Goal: Share content

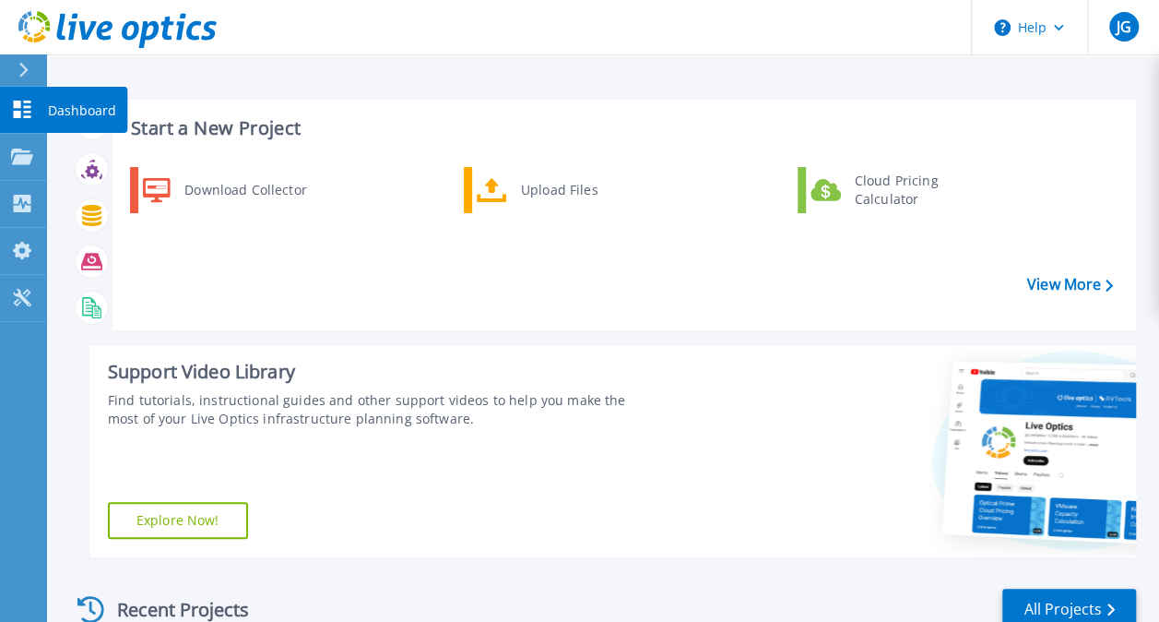
click at [96, 113] on p "Dashboard" at bounding box center [82, 111] width 68 height 48
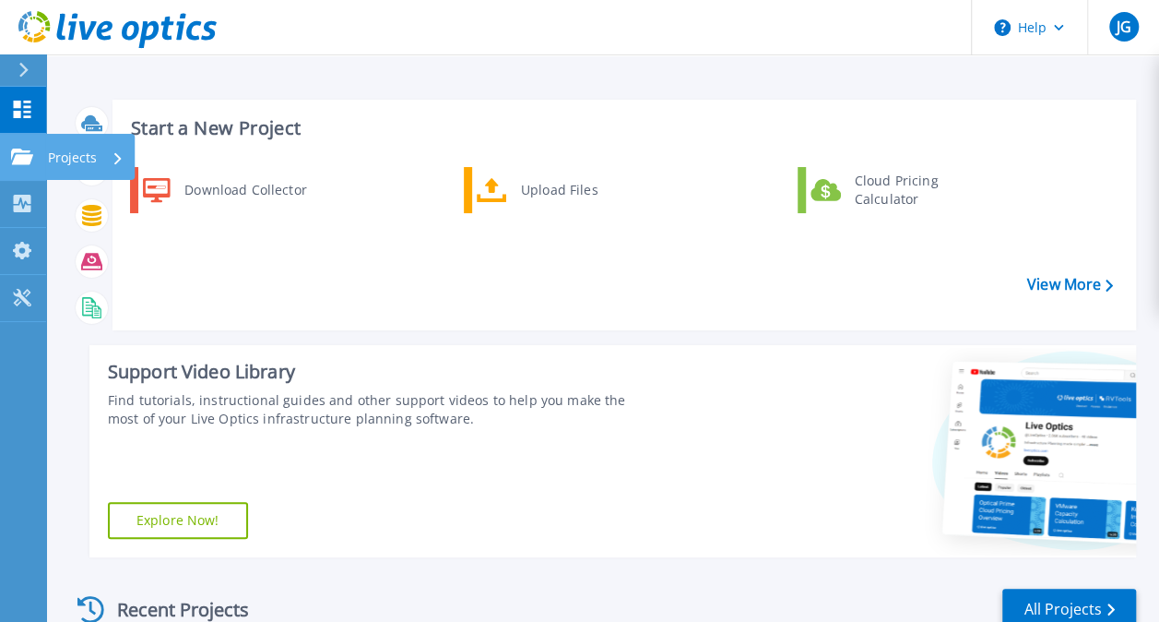
click at [77, 157] on p "Projects" at bounding box center [72, 158] width 49 height 48
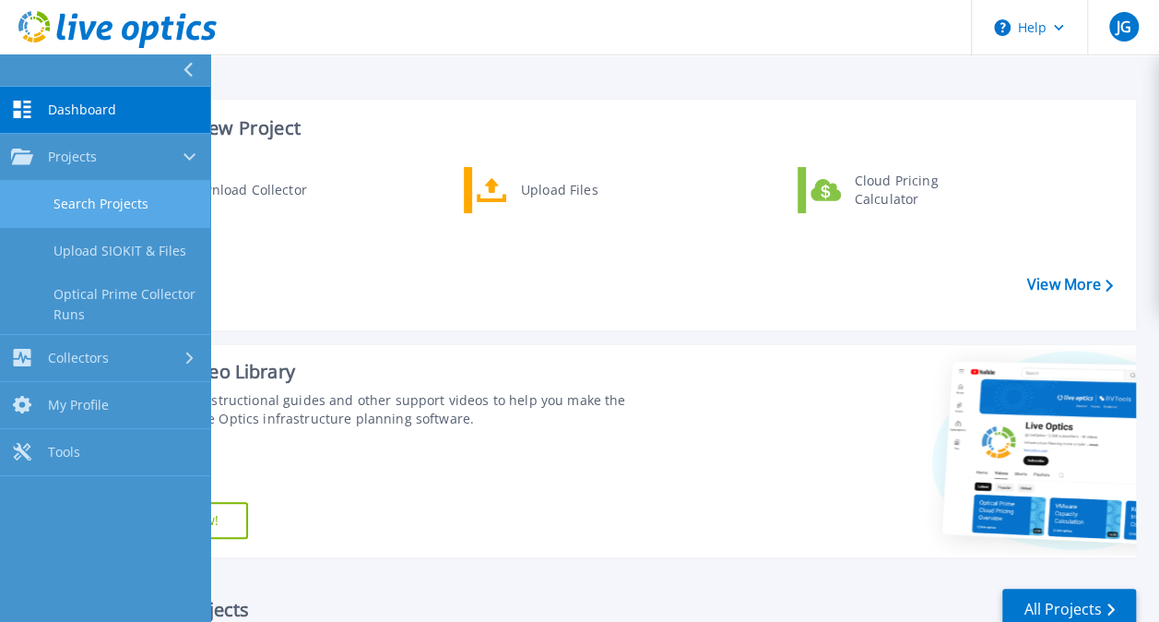
click at [89, 208] on link "Search Projects" at bounding box center [105, 204] width 210 height 47
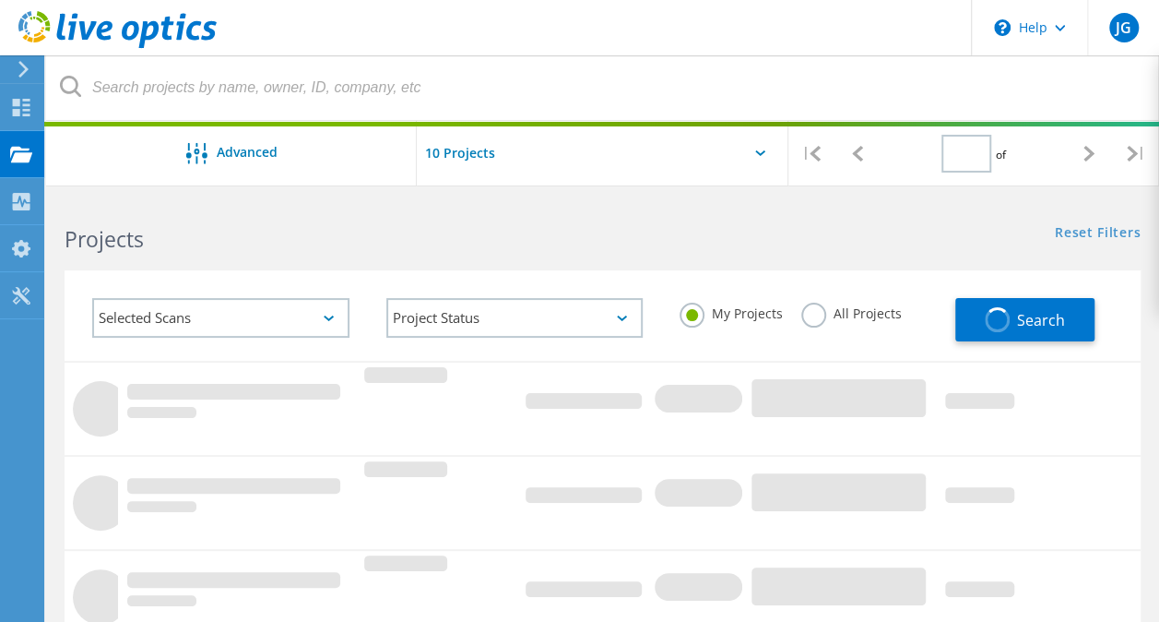
type input "1"
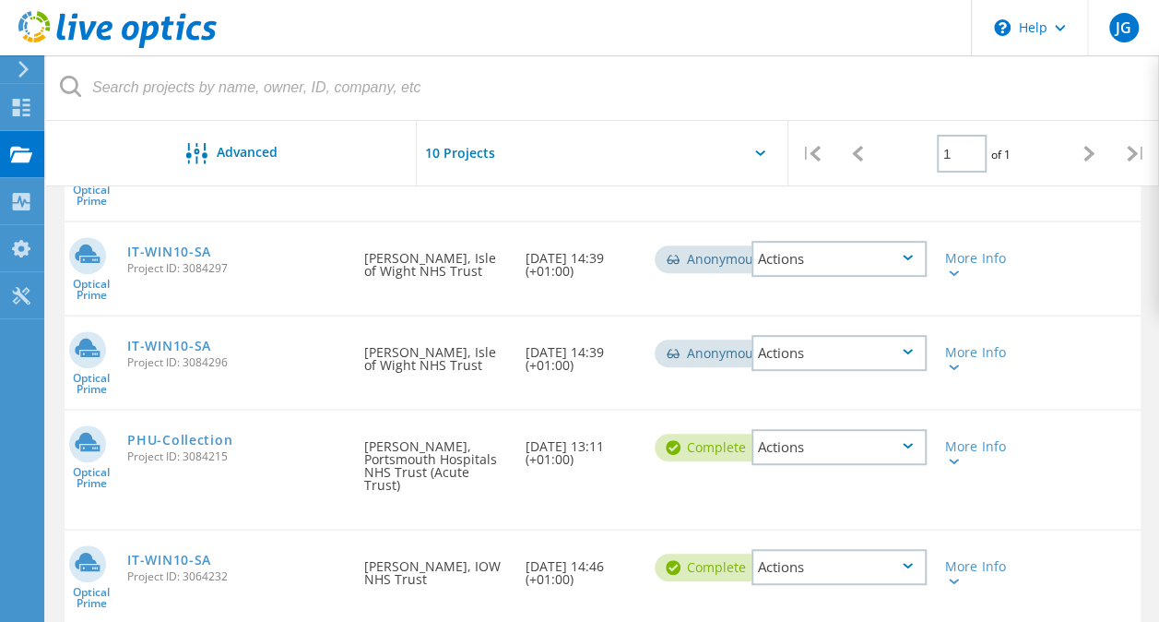
scroll to position [293, 0]
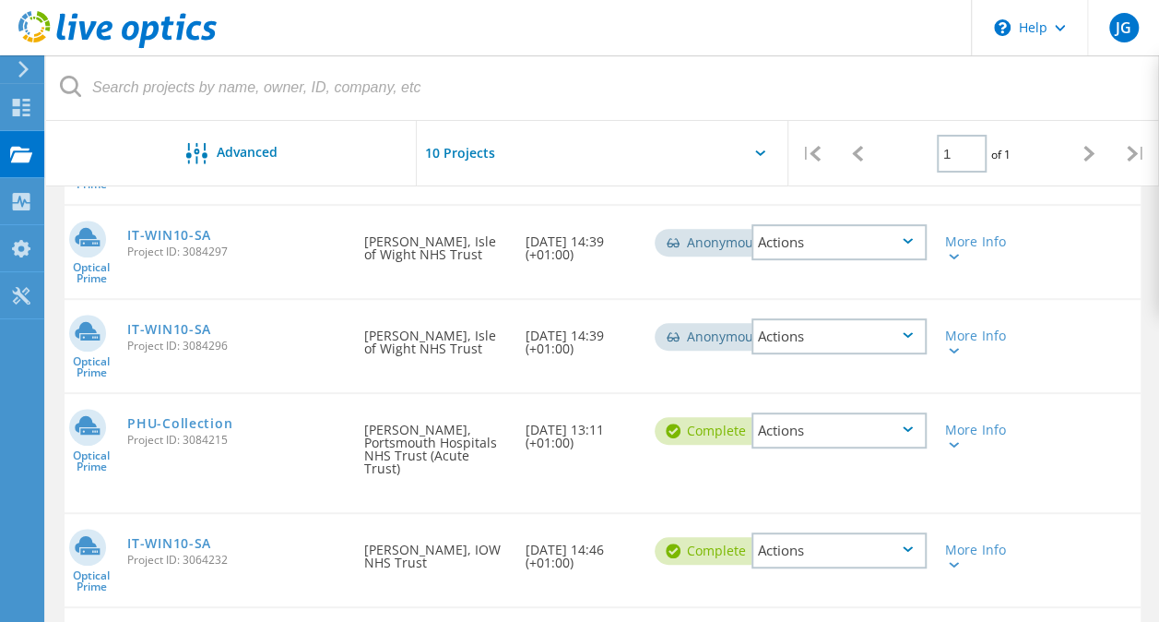
click at [913, 431] on div "Actions" at bounding box center [839, 430] width 175 height 36
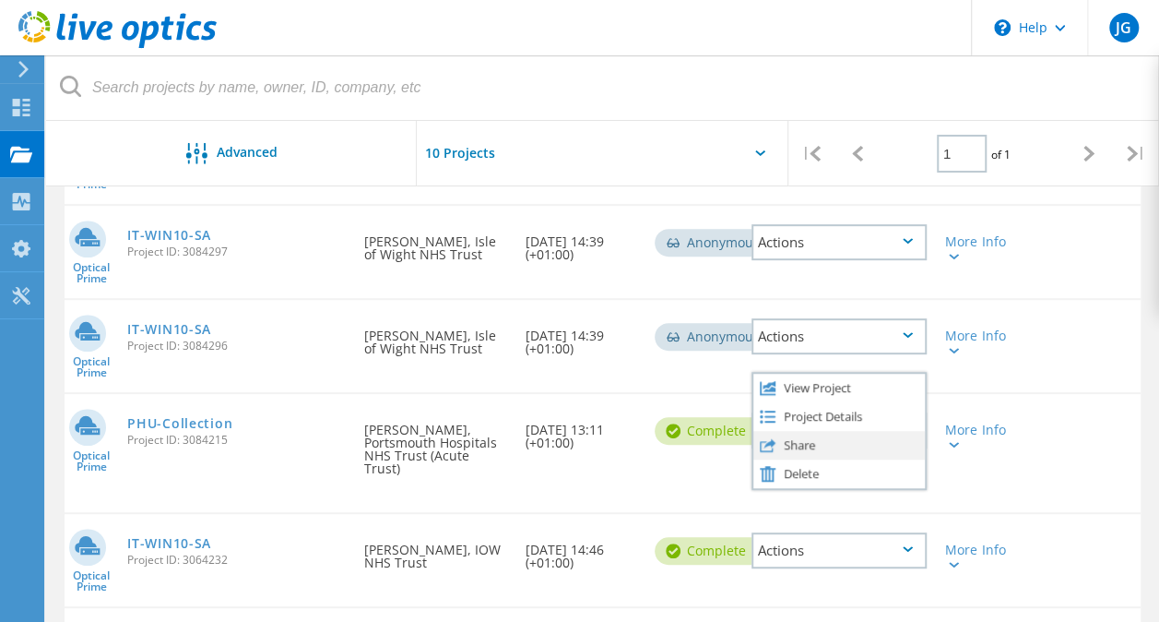
click at [799, 452] on div "Share" at bounding box center [840, 445] width 172 height 29
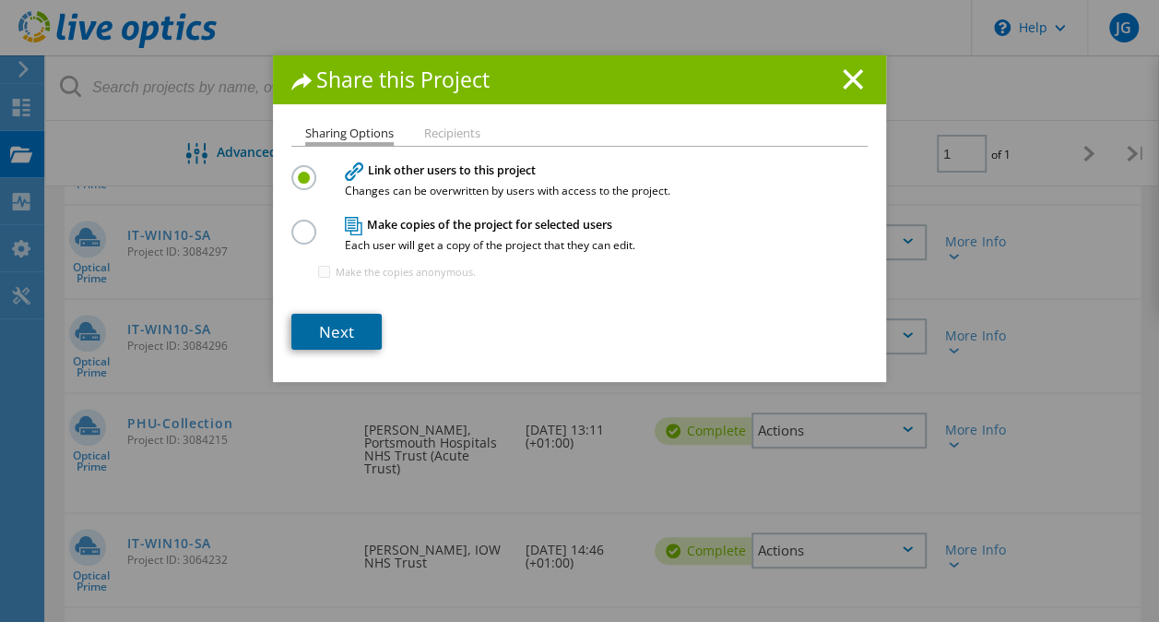
click at [339, 327] on link "Next" at bounding box center [336, 332] width 90 height 36
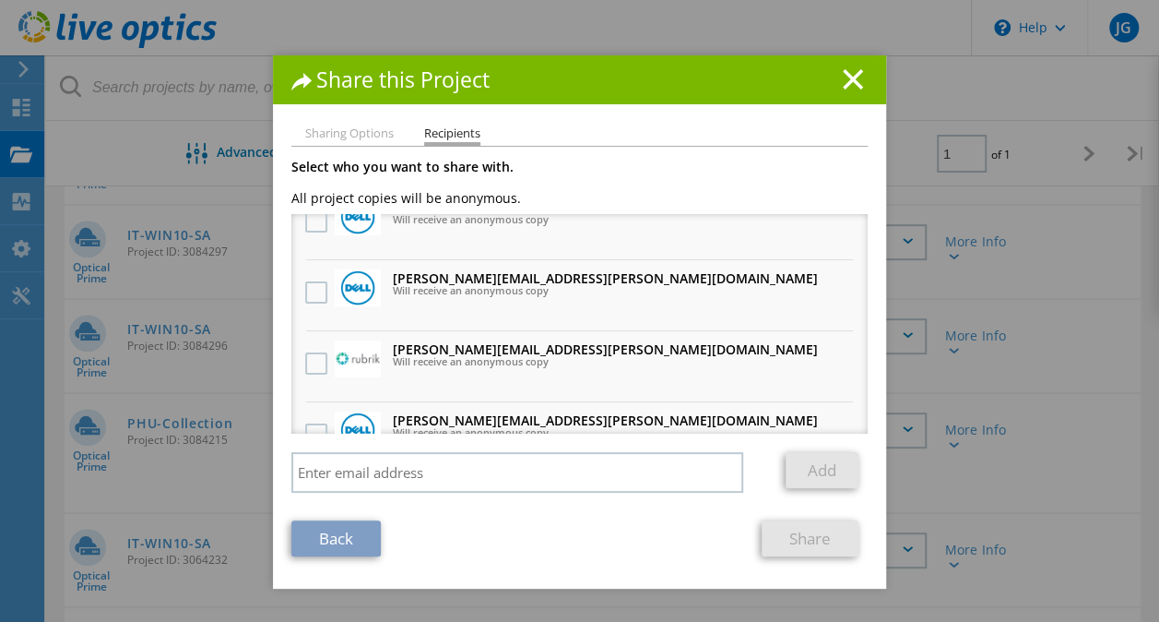
scroll to position [184, 0]
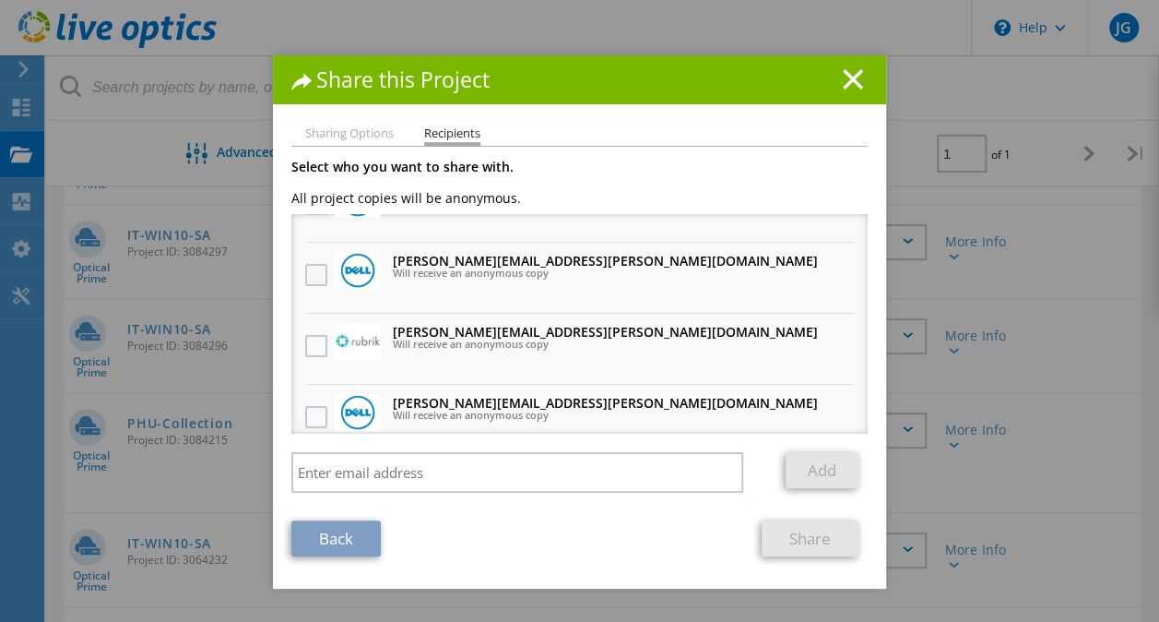
click at [305, 281] on label at bounding box center [318, 275] width 27 height 22
click at [0, 0] on input "checkbox" at bounding box center [0, 0] width 0 height 0
click at [801, 533] on link "Share" at bounding box center [810, 538] width 97 height 36
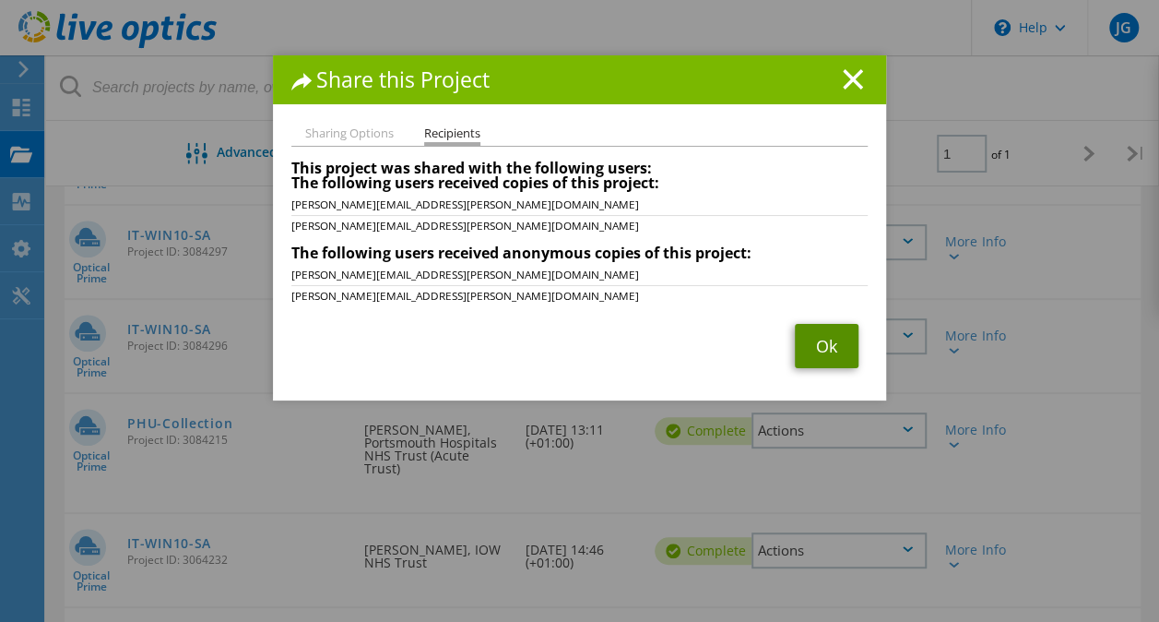
click at [828, 349] on link "Ok" at bounding box center [827, 346] width 64 height 44
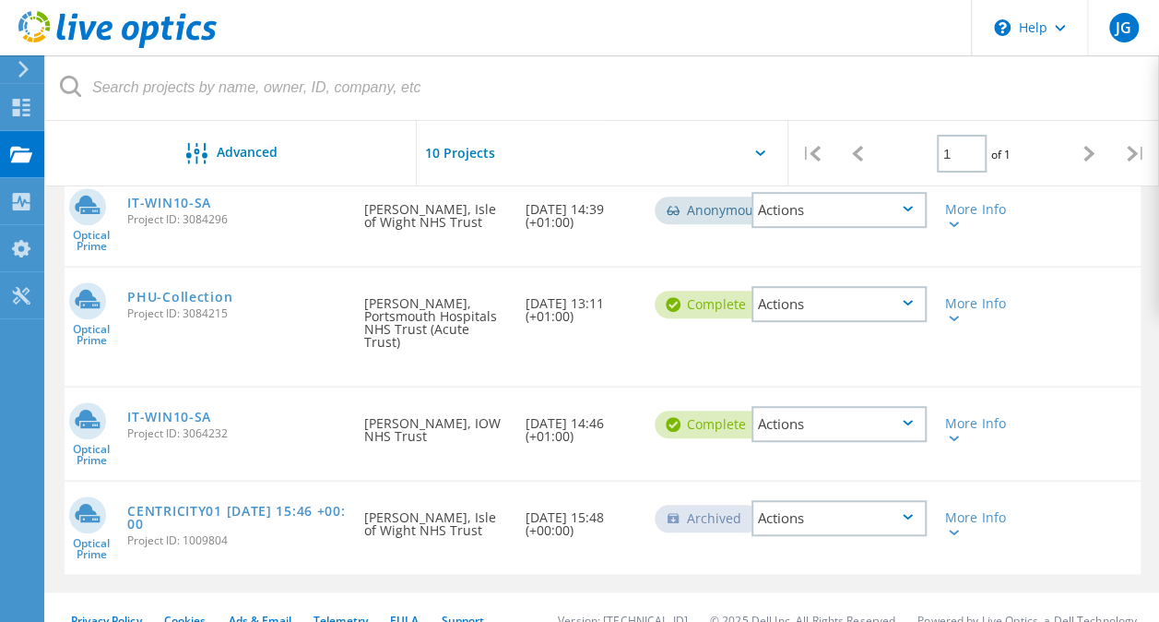
scroll to position [408, 0]
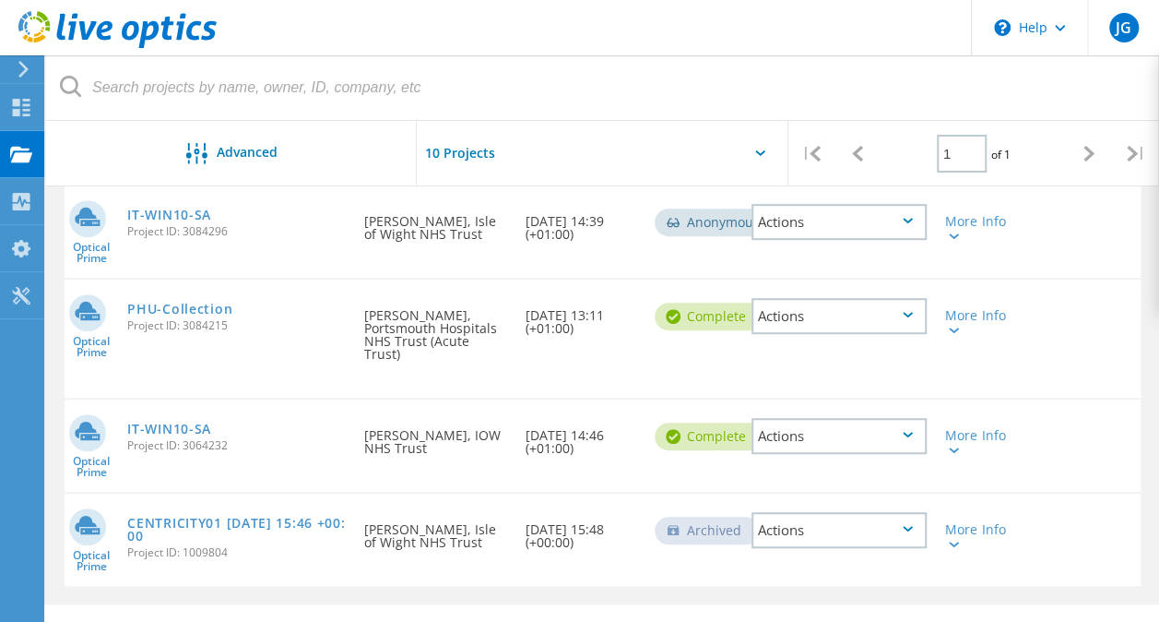
click at [912, 313] on icon at bounding box center [908, 315] width 10 height 6
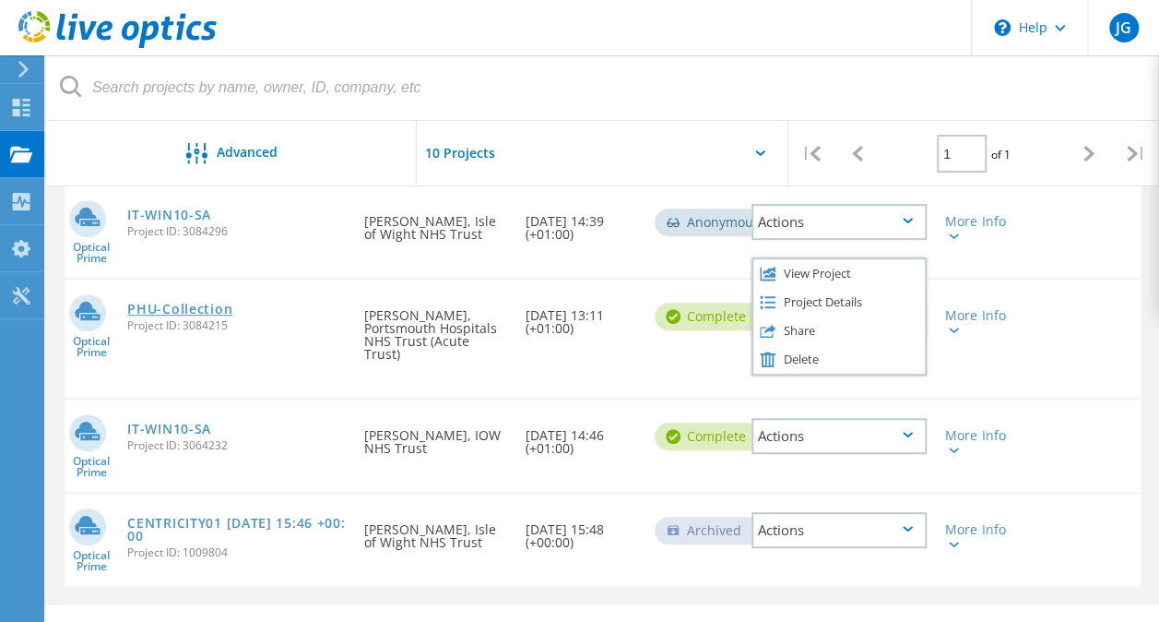
click at [207, 314] on link "PHU-Collection" at bounding box center [179, 309] width 105 height 13
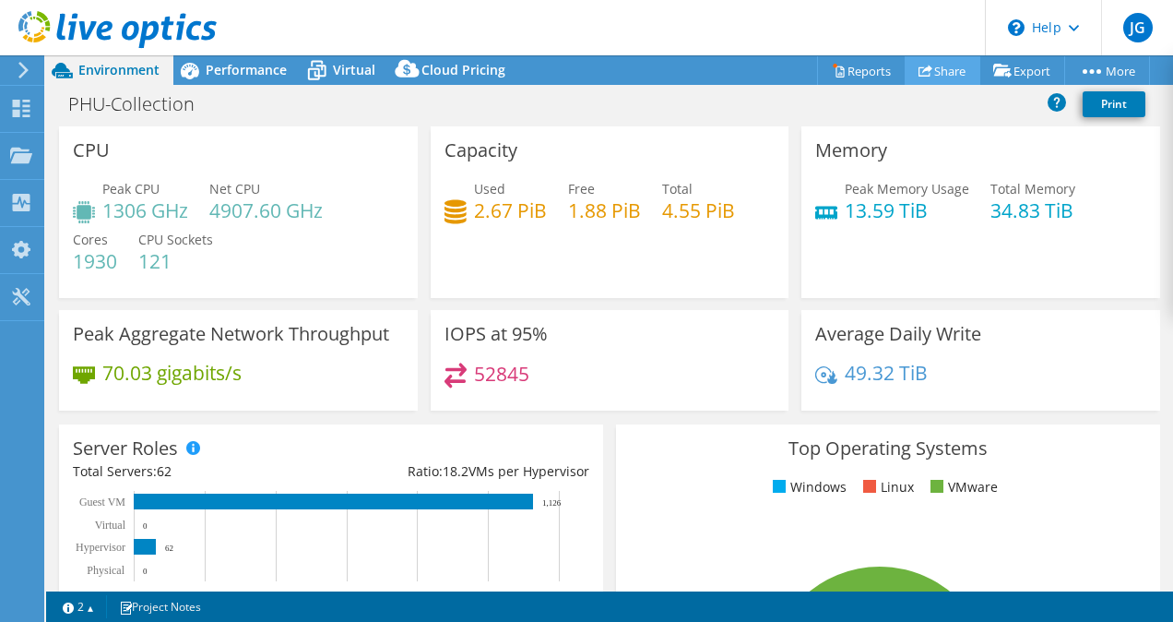
click at [926, 74] on link "Share" at bounding box center [943, 70] width 76 height 29
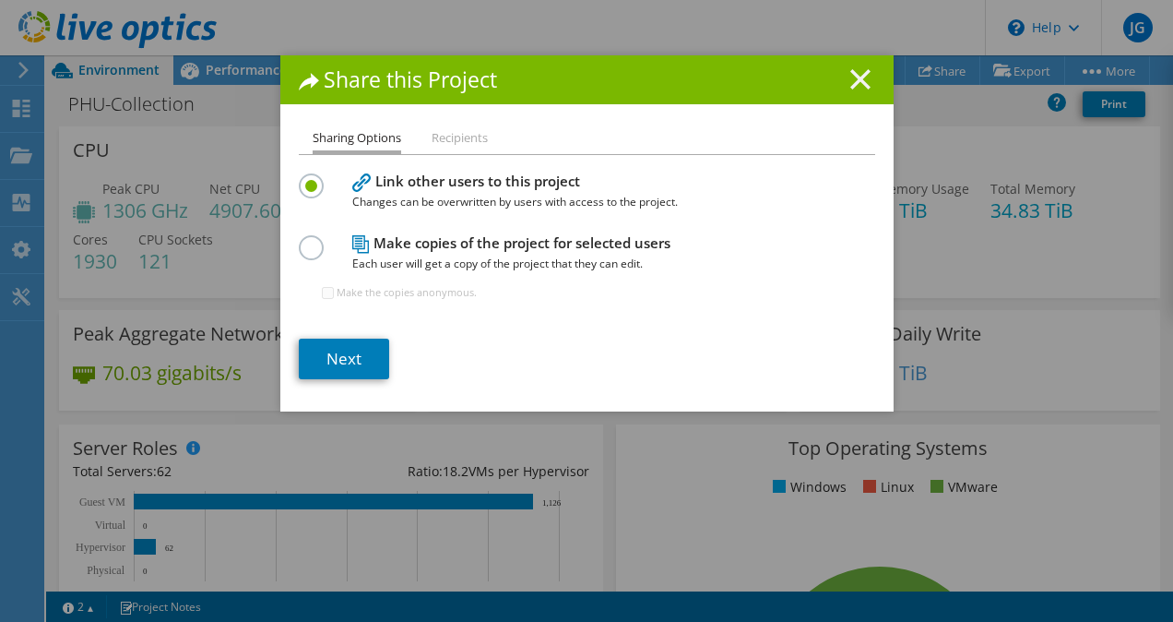
click at [854, 77] on line at bounding box center [860, 79] width 18 height 18
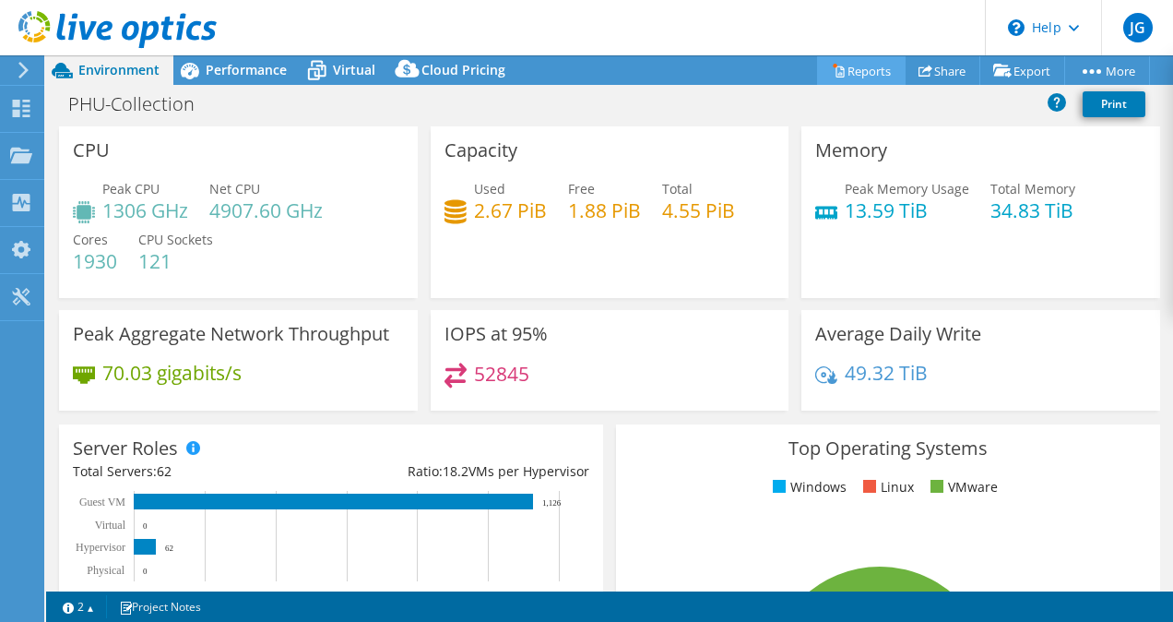
click at [852, 65] on link "Reports" at bounding box center [861, 70] width 89 height 29
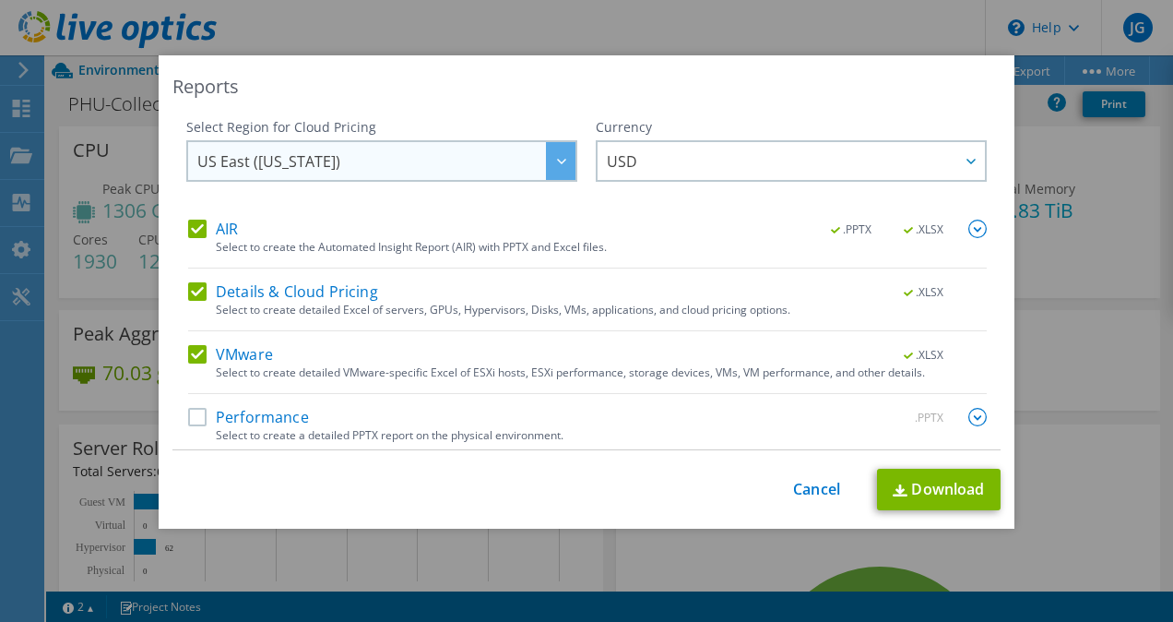
click at [550, 167] on div at bounding box center [561, 161] width 30 height 38
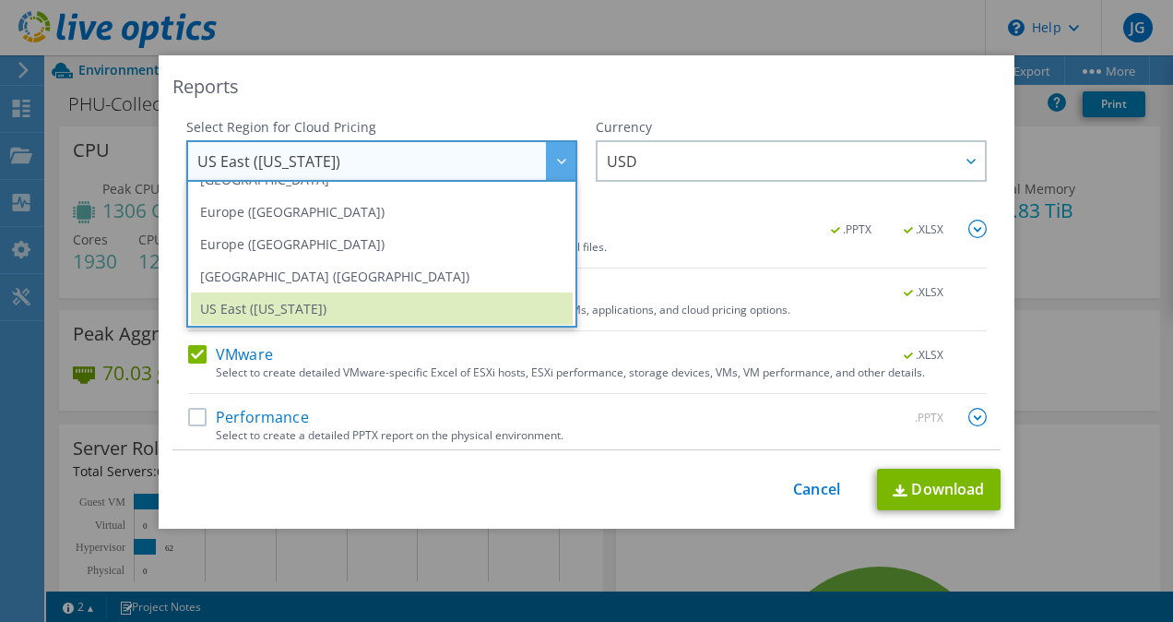
scroll to position [210, 0]
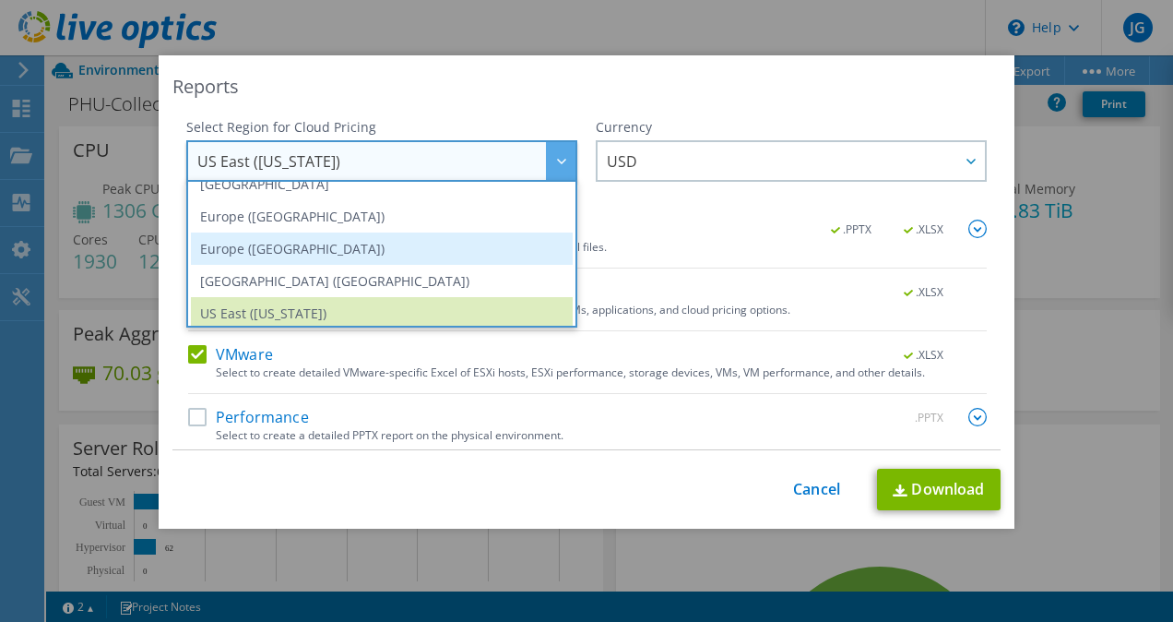
click at [230, 246] on li "Europe ([GEOGRAPHIC_DATA])" at bounding box center [382, 248] width 382 height 32
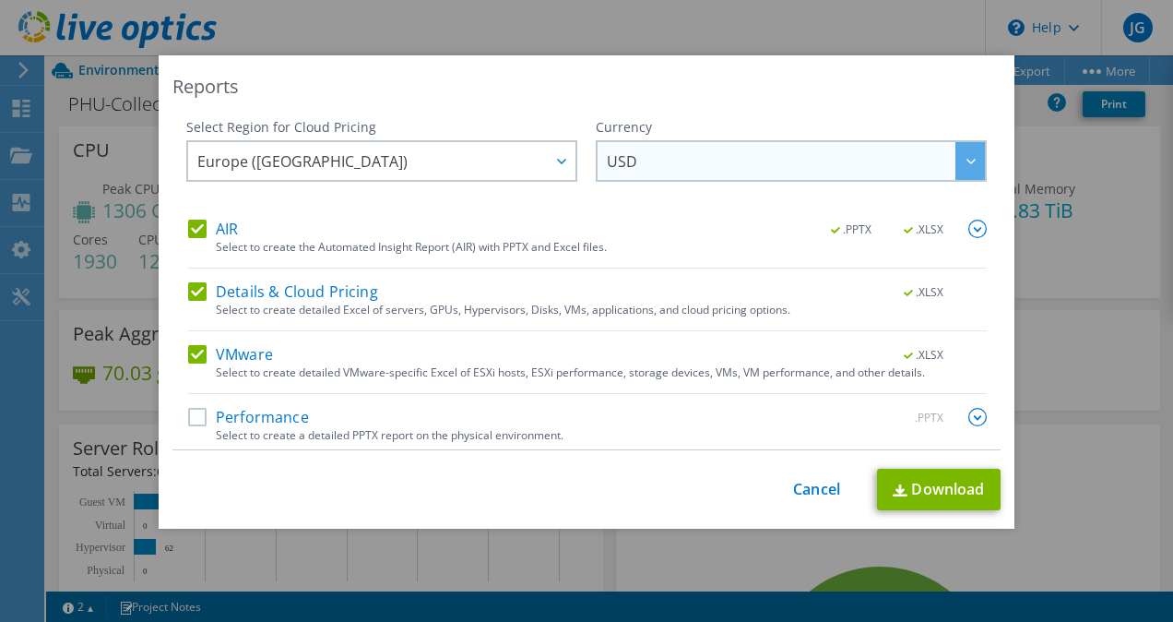
click at [956, 167] on div at bounding box center [971, 161] width 30 height 38
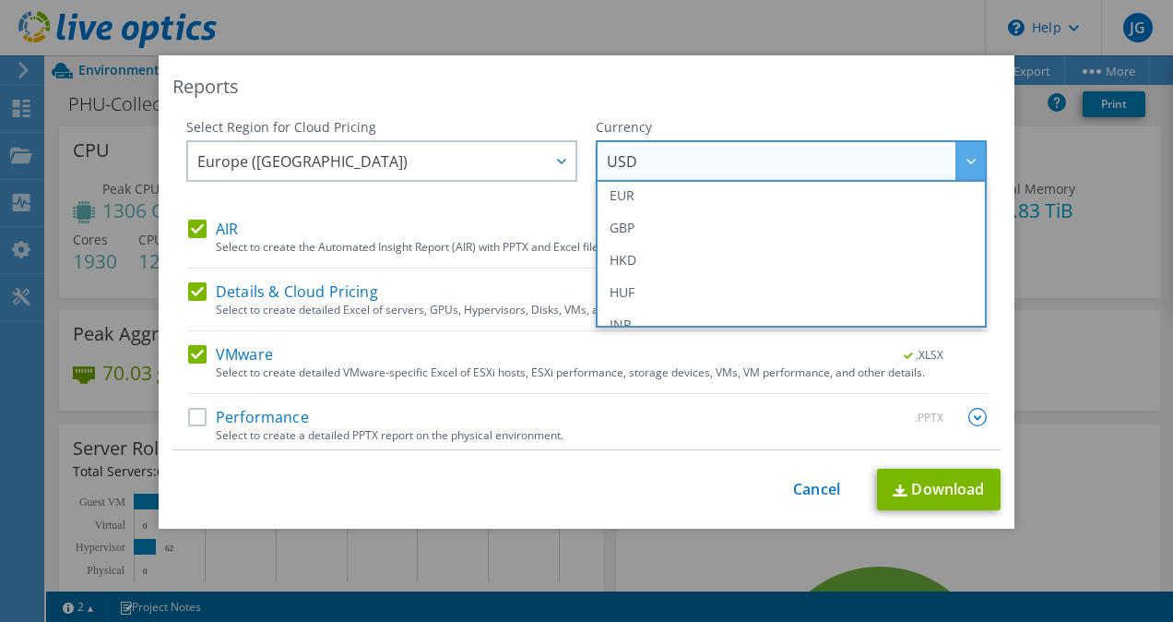
scroll to position [259, 0]
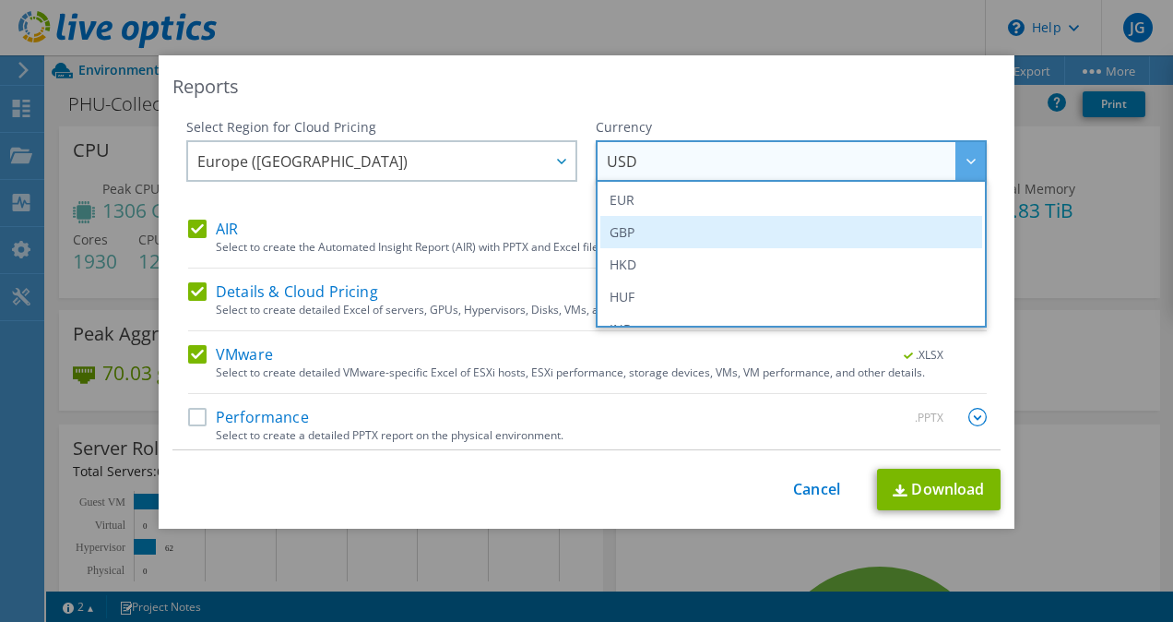
click at [601, 241] on li "GBP" at bounding box center [792, 232] width 382 height 32
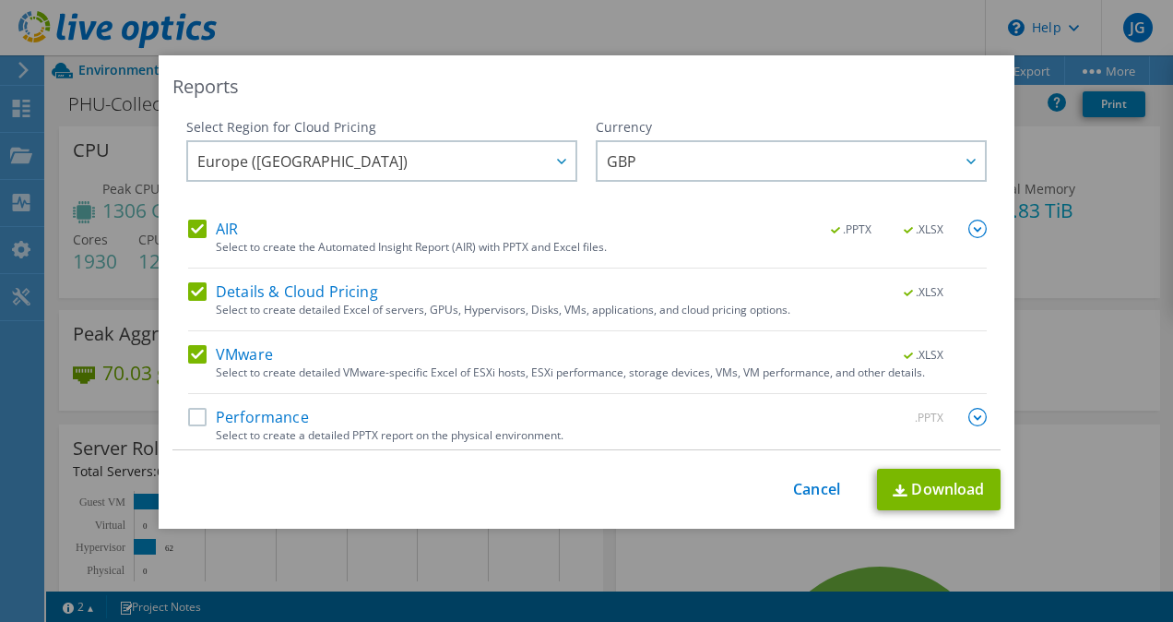
click at [195, 413] on label "Performance" at bounding box center [248, 417] width 121 height 18
click at [0, 0] on input "Performance" at bounding box center [0, 0] width 0 height 0
click at [939, 487] on link "Download" at bounding box center [939, 490] width 124 height 42
